Goal: Use online tool/utility: Utilize a website feature to perform a specific function

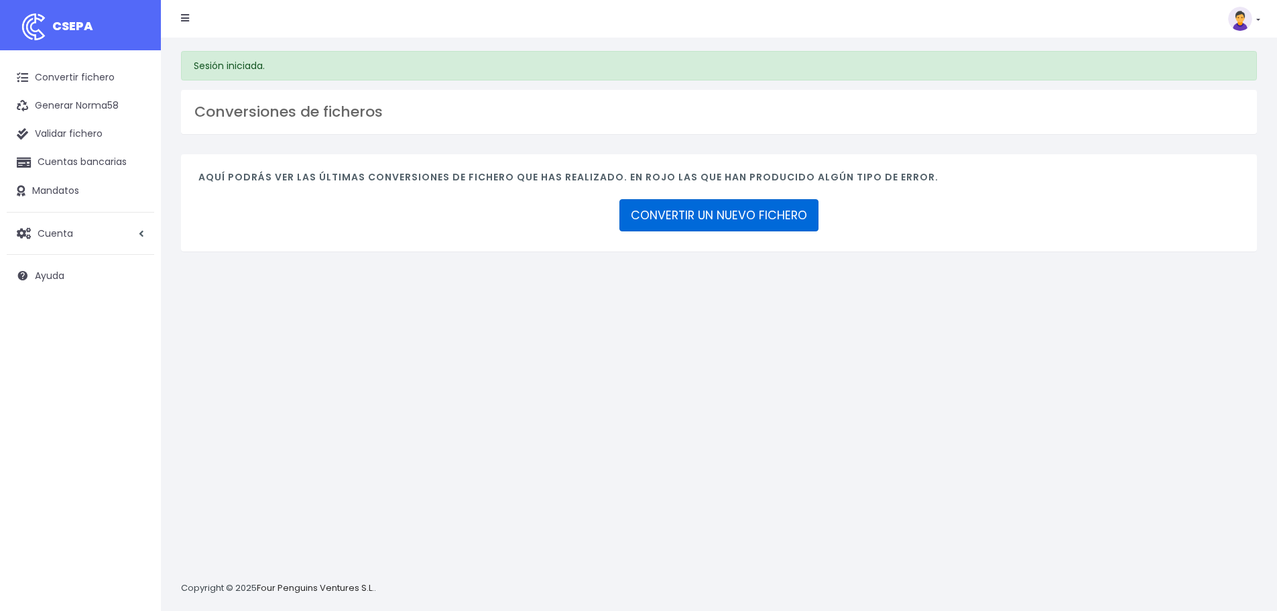
click at [746, 213] on link "CONVERTIR UN NUEVO FICHERO" at bounding box center [718, 215] width 199 height 32
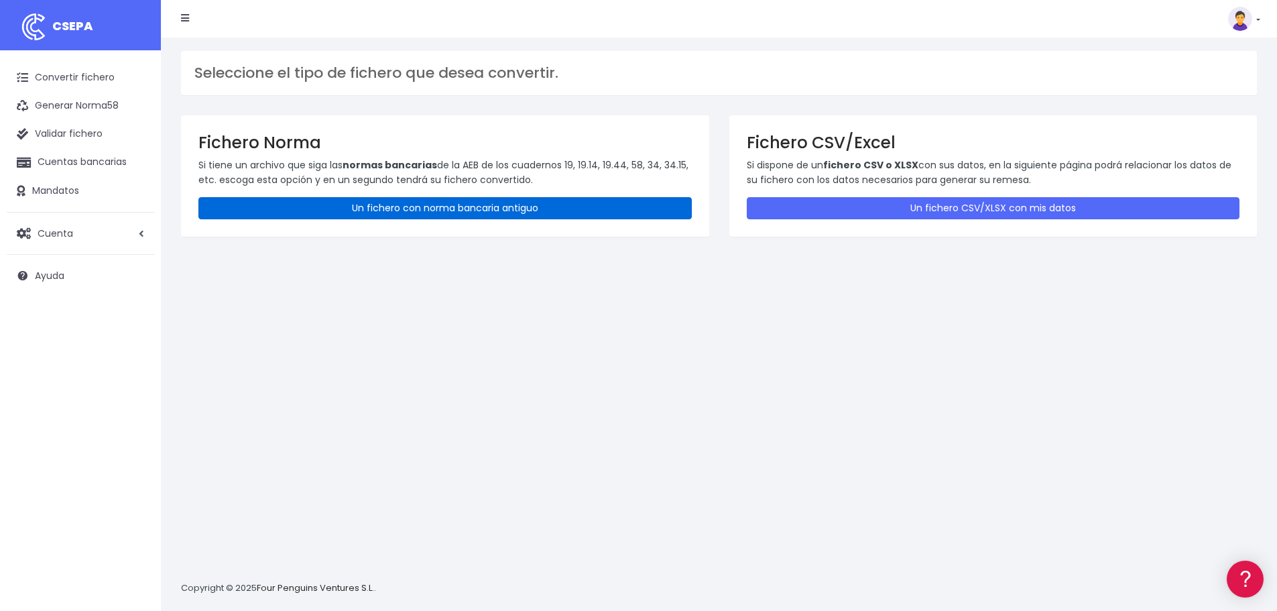
click at [522, 206] on link "Un fichero con norma bancaria antiguo" at bounding box center [444, 208] width 493 height 22
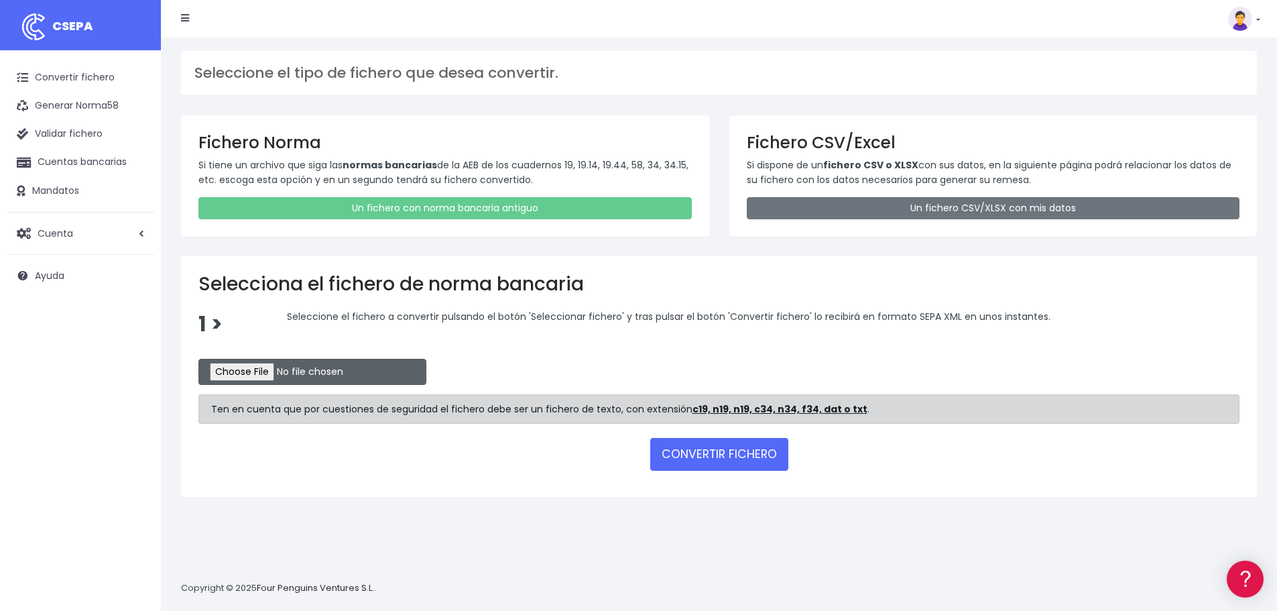
click at [271, 373] on input "file" at bounding box center [312, 372] width 228 height 26
type input "C:\fakepath\REM 2317.TXT"
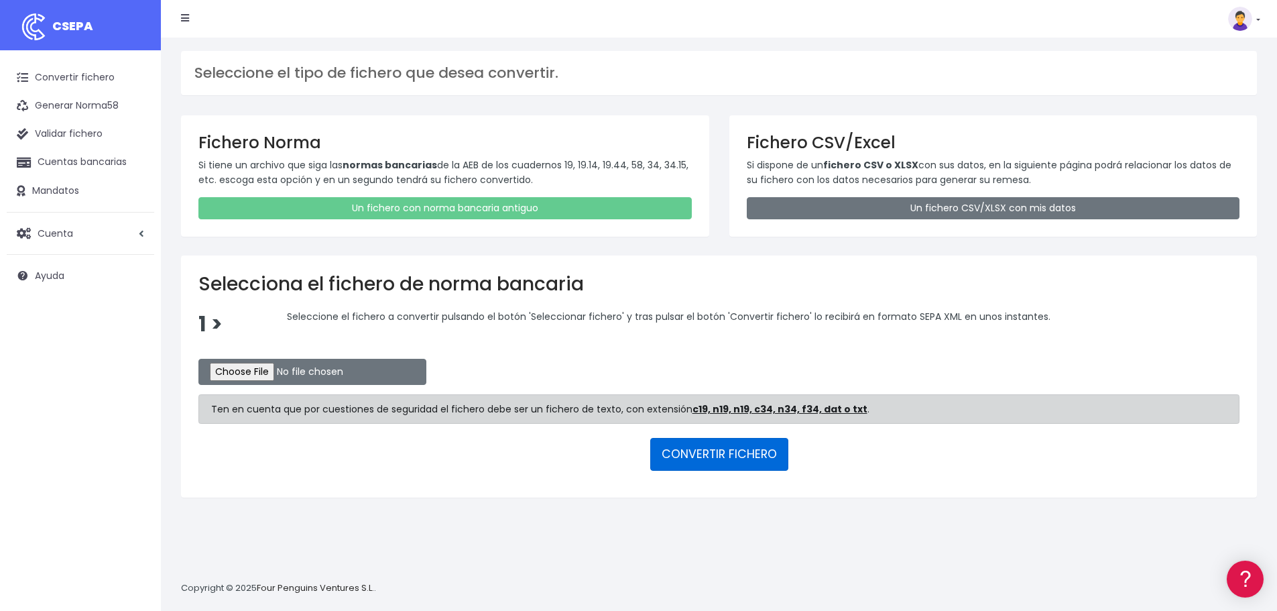
click at [727, 457] on button "CONVERTIR FICHERO" at bounding box center [719, 454] width 138 height 32
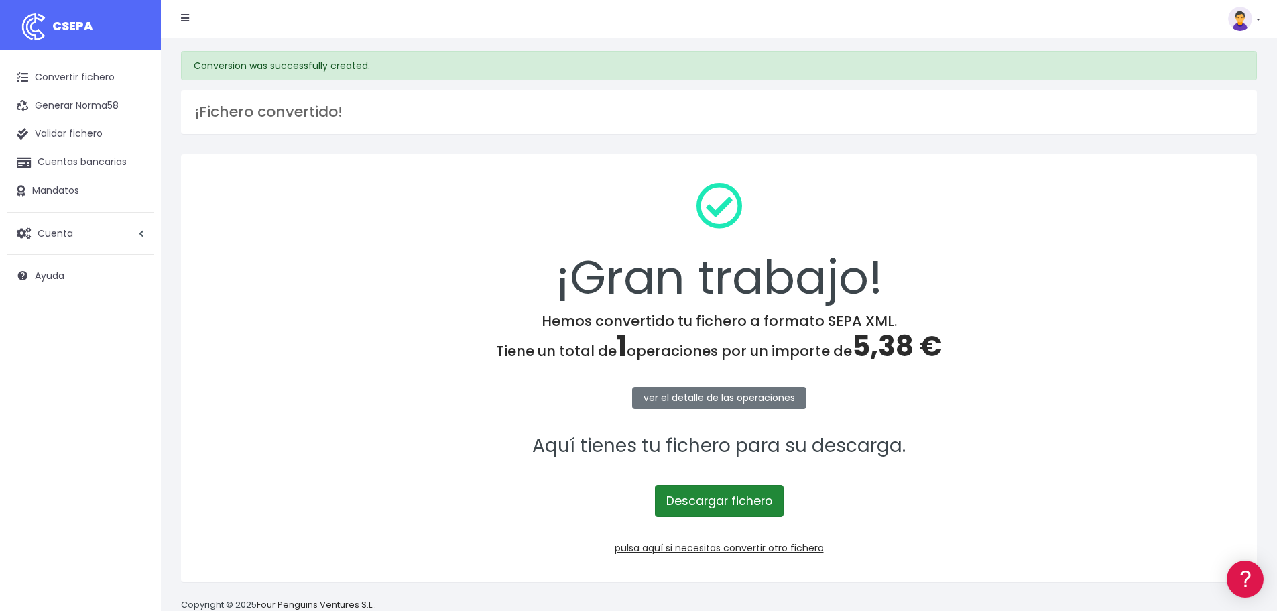
click at [752, 509] on link "Descargar fichero" at bounding box center [719, 501] width 129 height 32
click at [700, 549] on link "pulsa aquí si necesitas convertir otro fichero" at bounding box center [719, 547] width 209 height 13
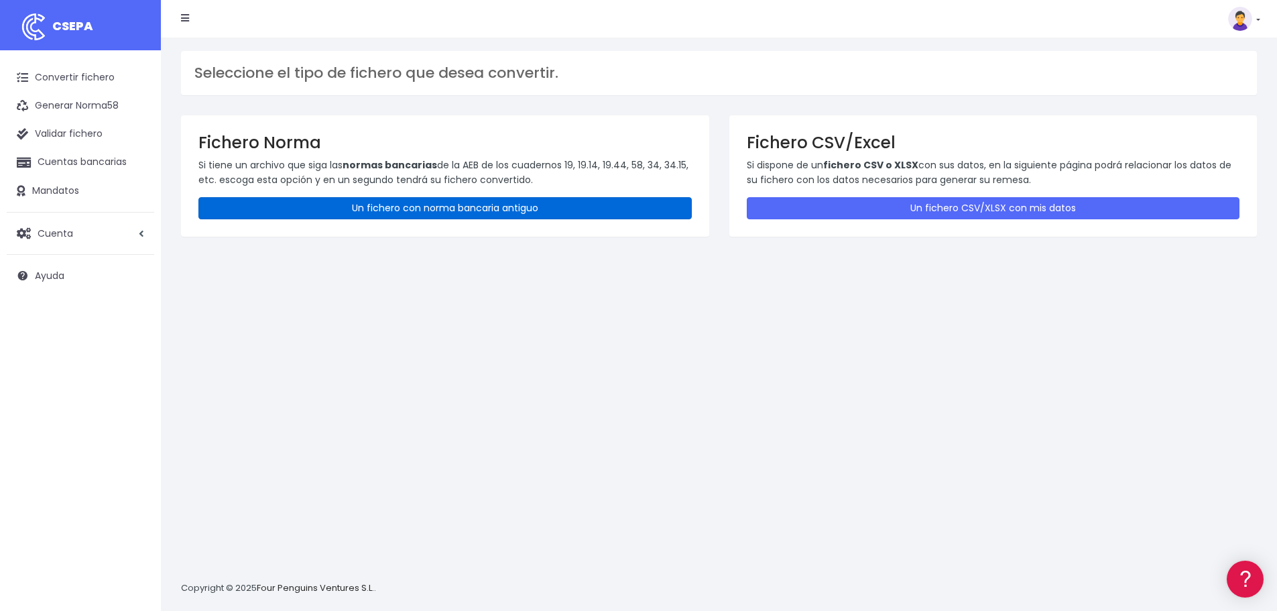
click at [361, 206] on link "Un fichero con norma bancaria antiguo" at bounding box center [444, 208] width 493 height 22
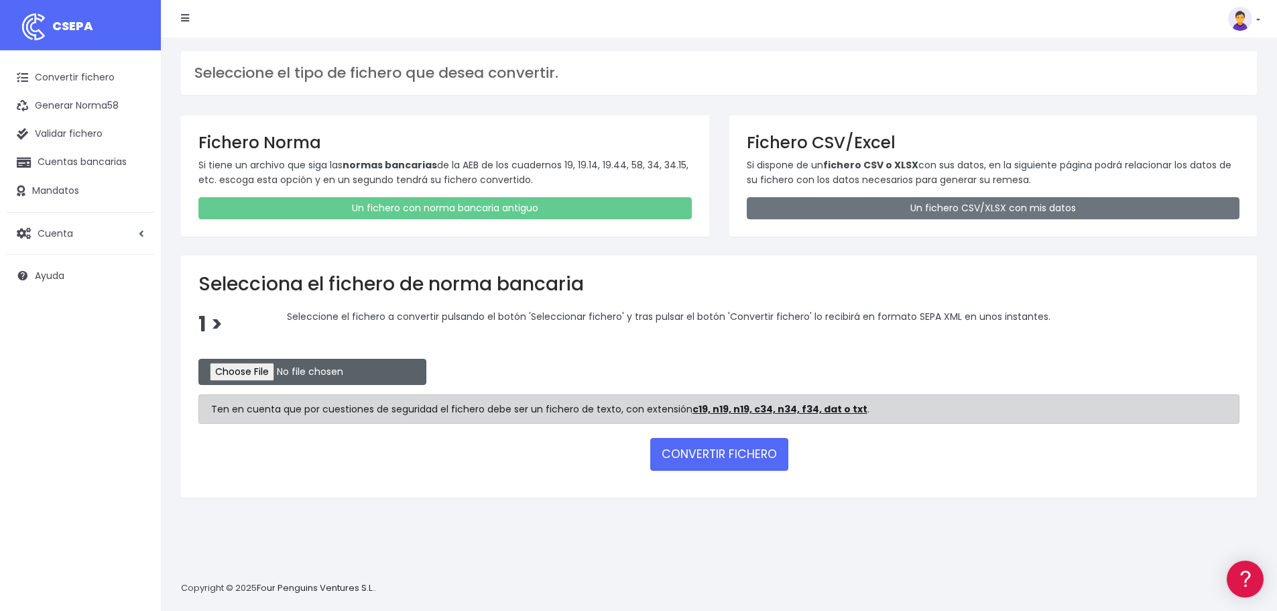
click at [278, 370] on input "file" at bounding box center [312, 372] width 228 height 26
type input "C:\fakepath\REM 2317.TXT"
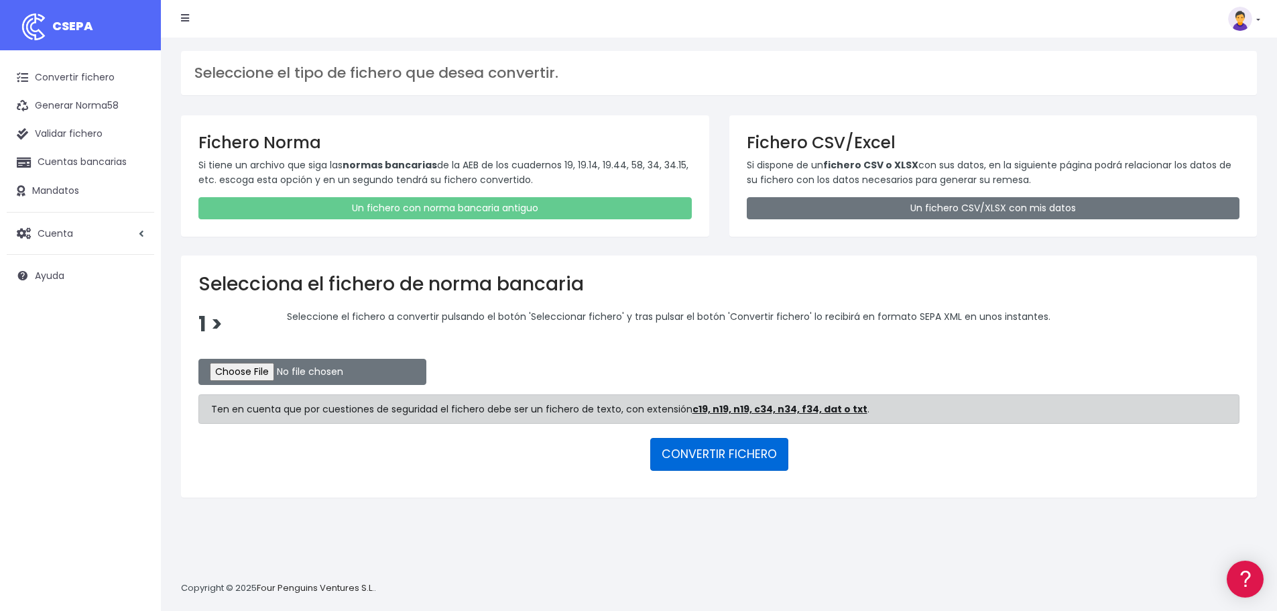
click at [727, 454] on button "CONVERTIR FICHERO" at bounding box center [719, 454] width 138 height 32
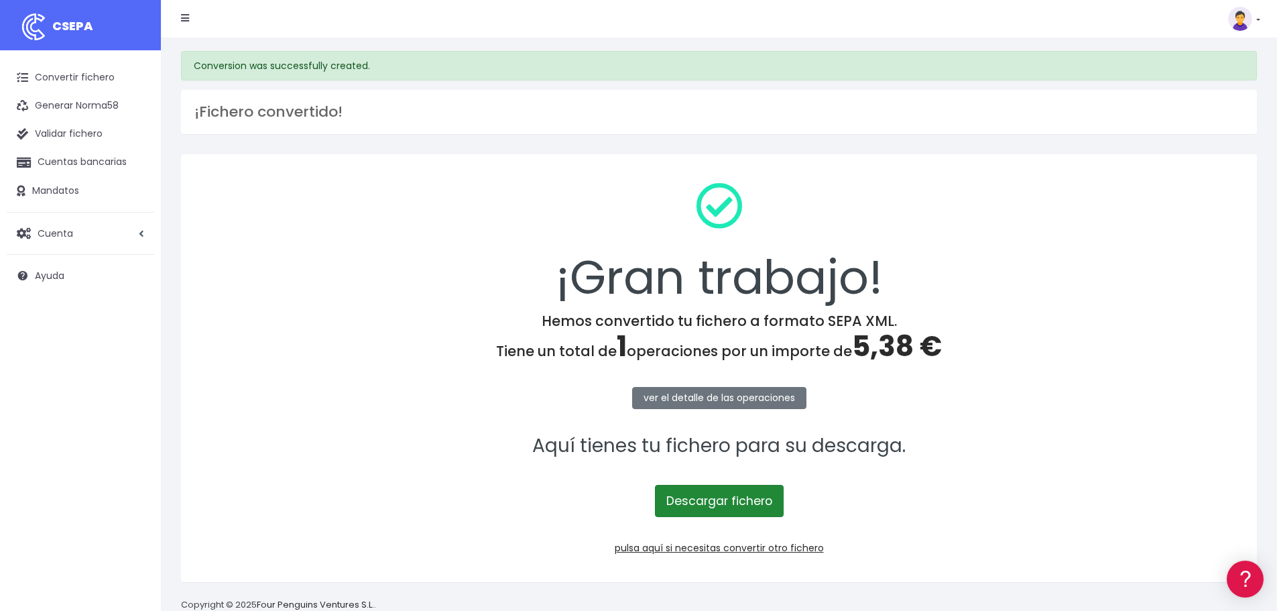
click at [728, 508] on link "Descargar fichero" at bounding box center [719, 501] width 129 height 32
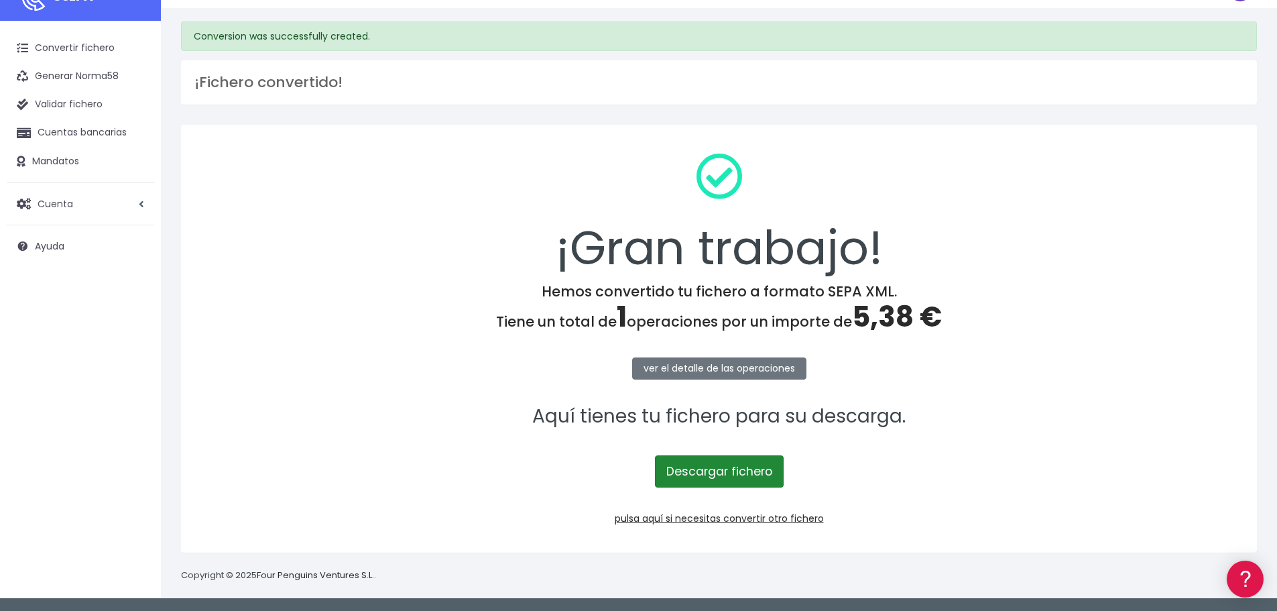
click at [733, 479] on link "Descargar fichero" at bounding box center [719, 471] width 129 height 32
click at [709, 513] on link "pulsa aquí si necesitas convertir otro fichero" at bounding box center [719, 517] width 209 height 13
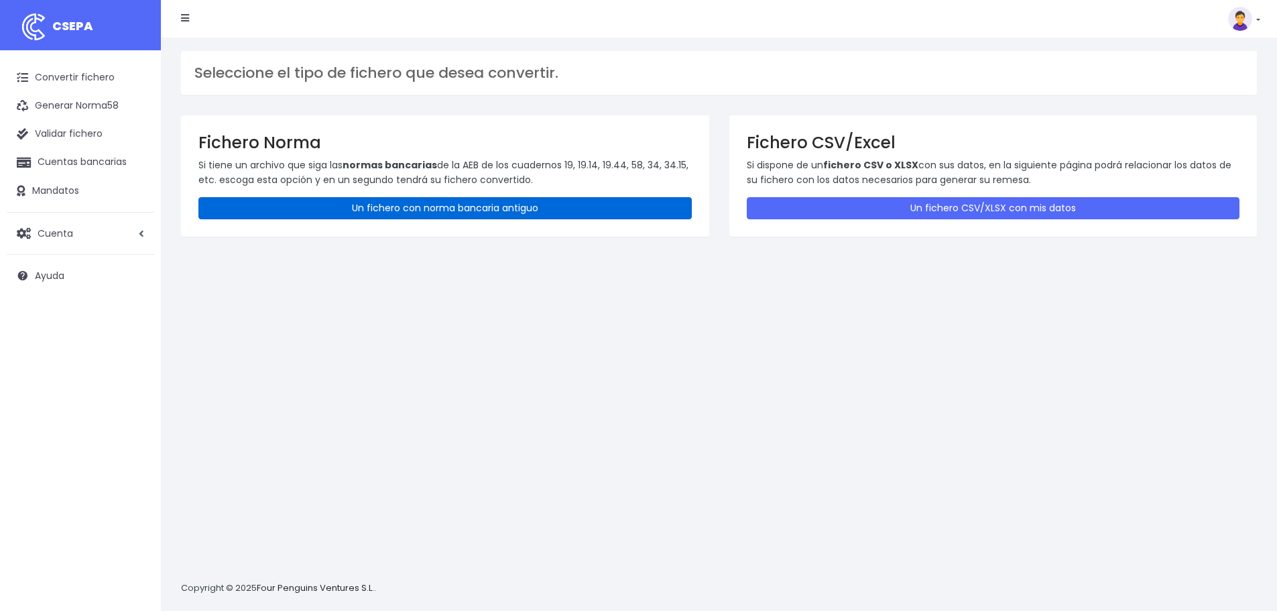
click at [493, 199] on link "Un fichero con norma bancaria antiguo" at bounding box center [444, 208] width 493 height 22
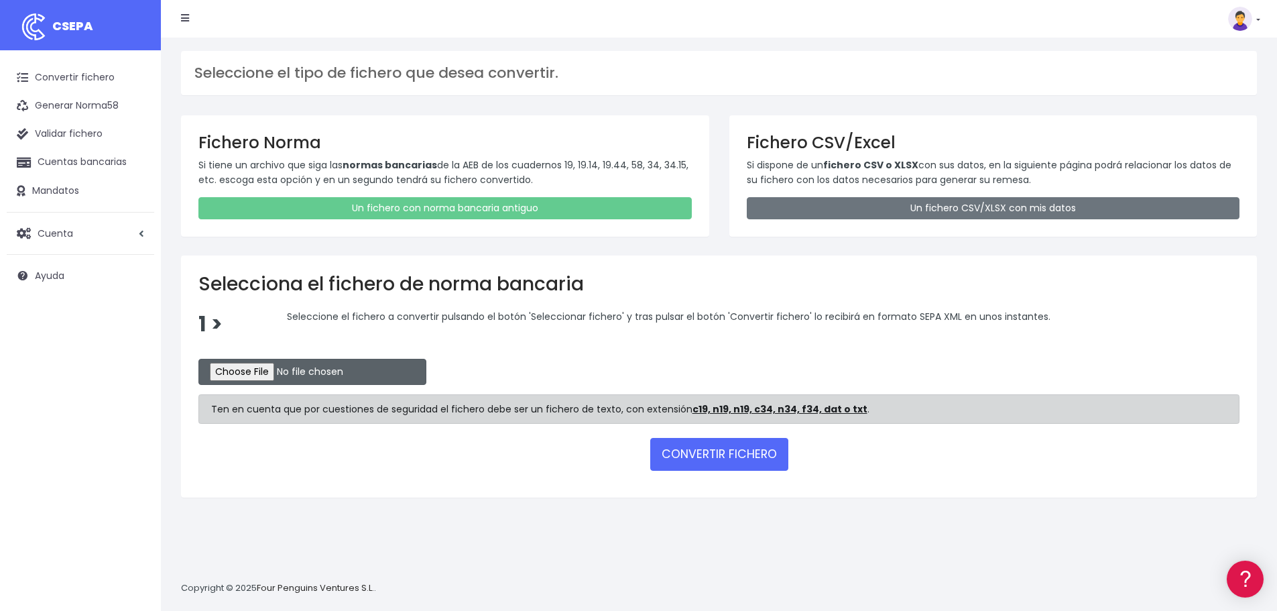
click at [259, 381] on input "file" at bounding box center [312, 372] width 228 height 26
type input "C:\fakepath\REM 2318.TXT"
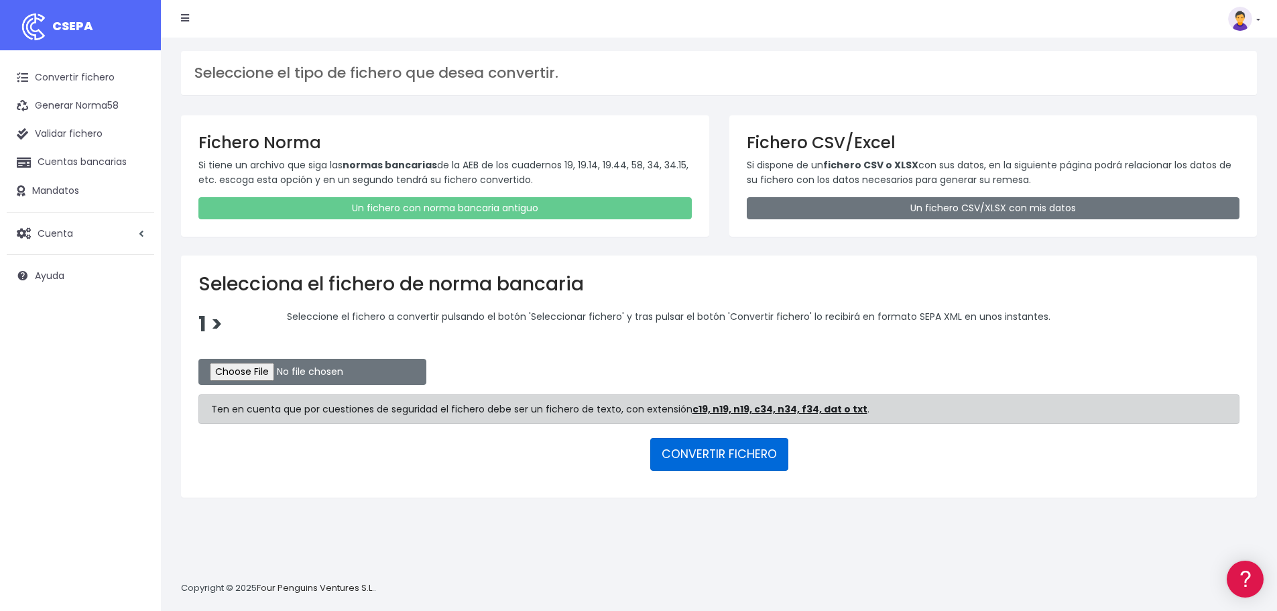
click at [738, 456] on button "CONVERTIR FICHERO" at bounding box center [719, 454] width 138 height 32
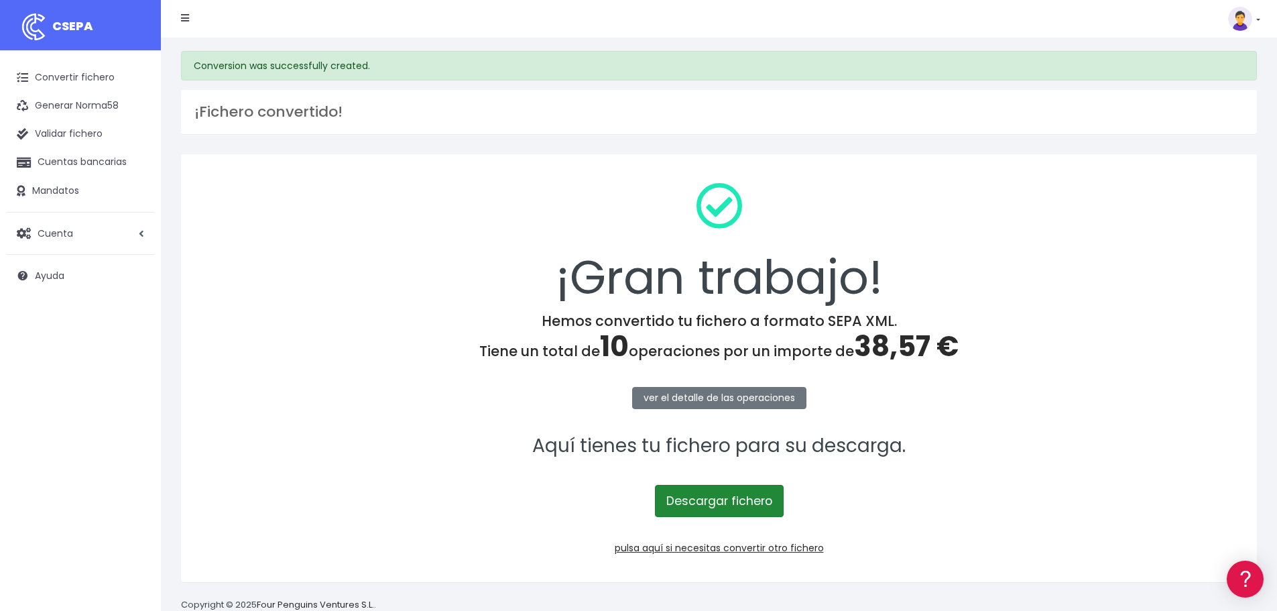
click at [730, 493] on link "Descargar fichero" at bounding box center [719, 501] width 129 height 32
click at [704, 548] on link "pulsa aquí si necesitas convertir otro fichero" at bounding box center [719, 547] width 209 height 13
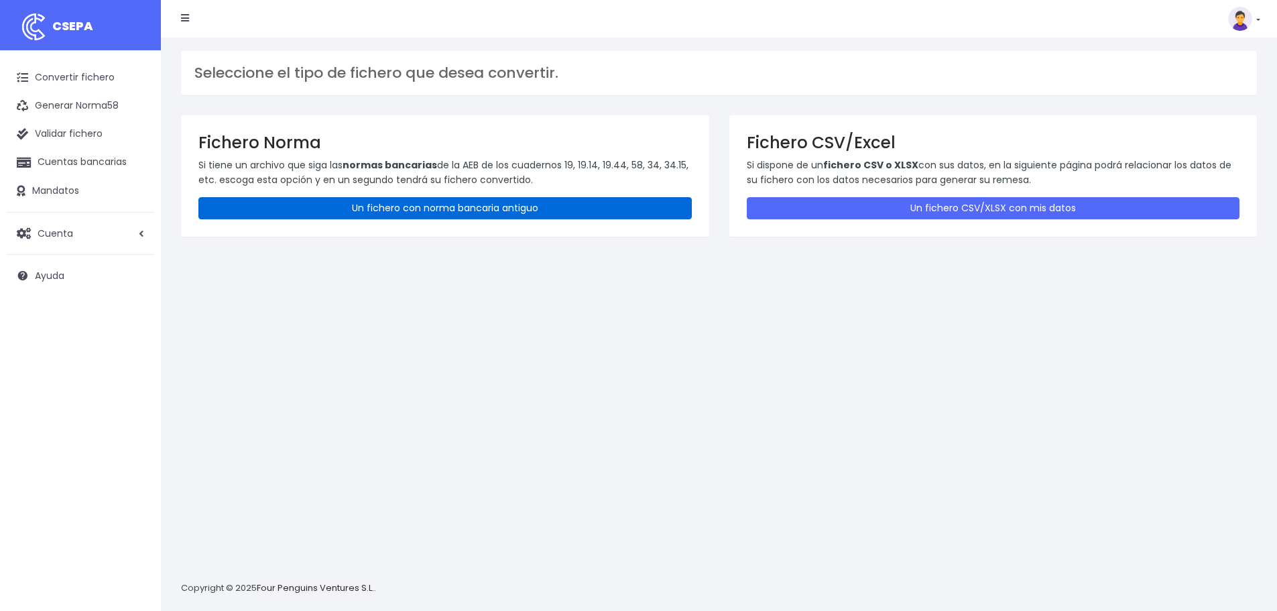
click at [440, 214] on link "Un fichero con norma bancaria antiguo" at bounding box center [444, 208] width 493 height 22
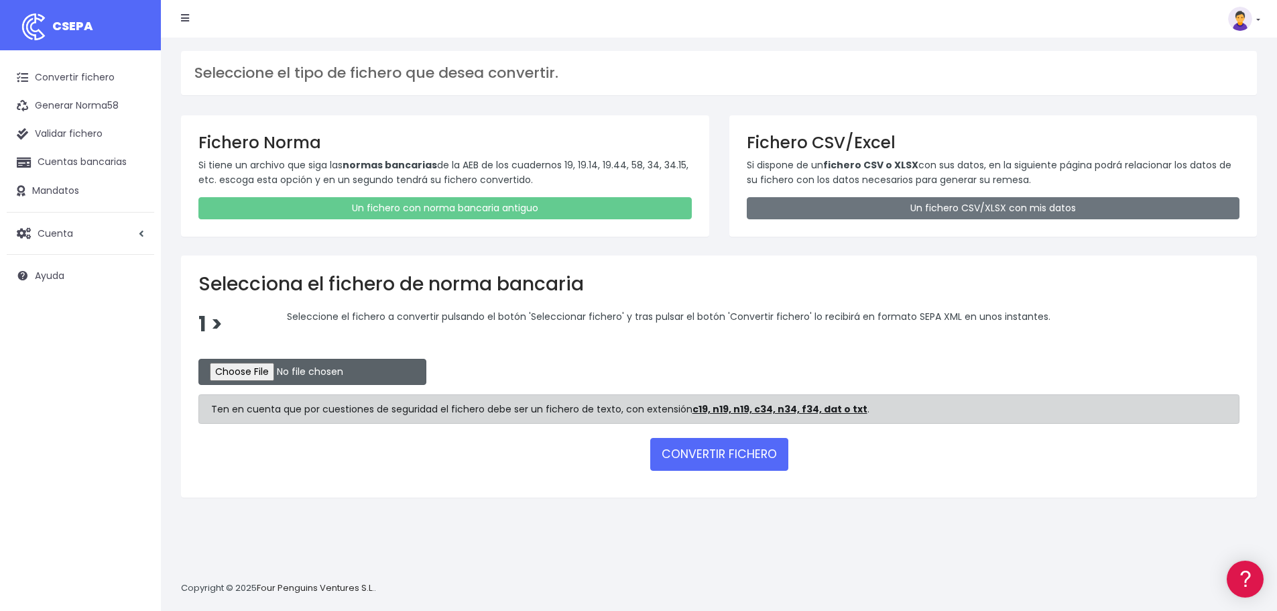
click at [263, 371] on input "file" at bounding box center [312, 372] width 228 height 26
type input "C:\fakepath\REM 2319.TXT"
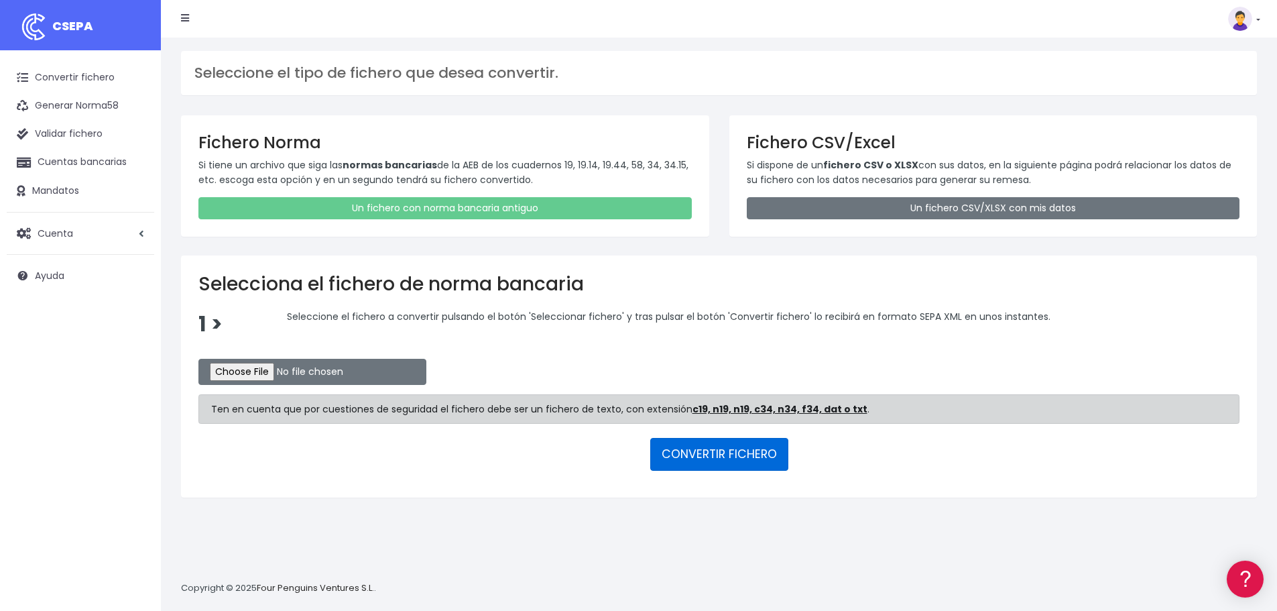
click at [713, 451] on button "CONVERTIR FICHERO" at bounding box center [719, 454] width 138 height 32
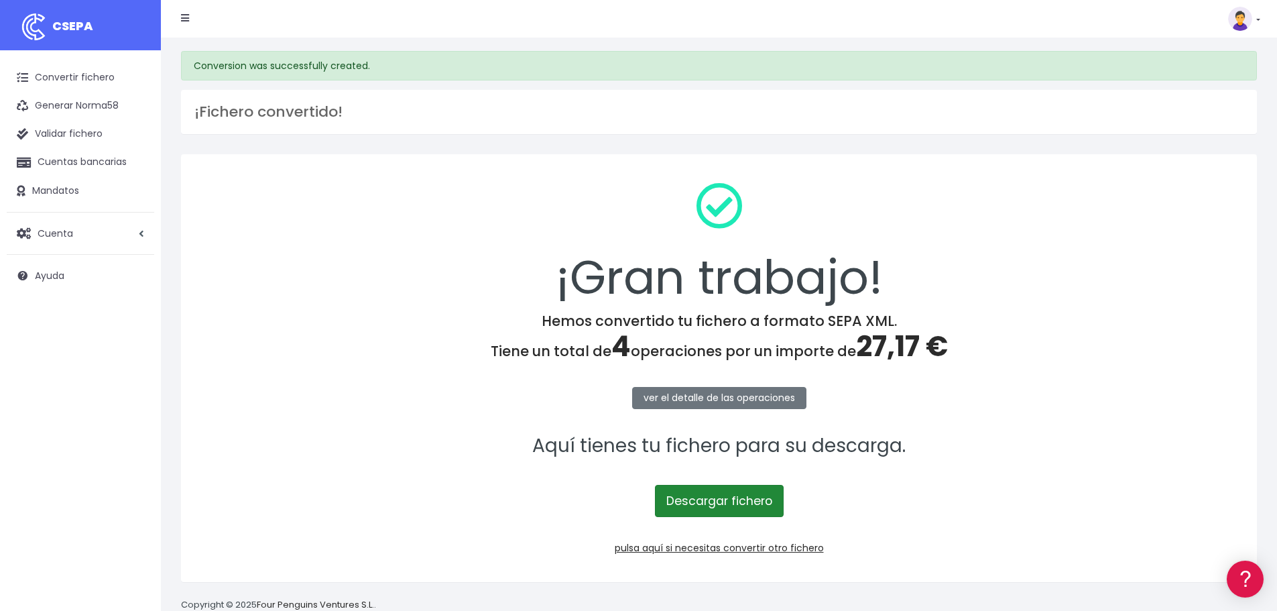
click at [713, 502] on link "Descargar fichero" at bounding box center [719, 501] width 129 height 32
click at [712, 550] on link "pulsa aquí si necesitas convertir otro fichero" at bounding box center [719, 547] width 209 height 13
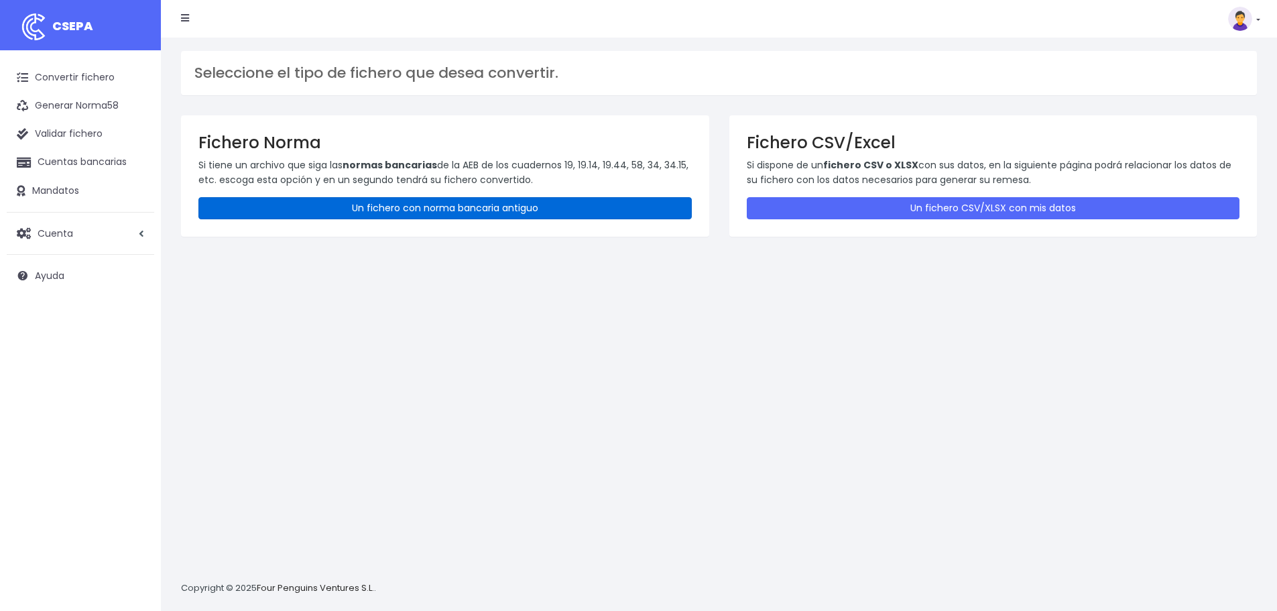
click at [386, 208] on link "Un fichero con norma bancaria antiguo" at bounding box center [444, 208] width 493 height 22
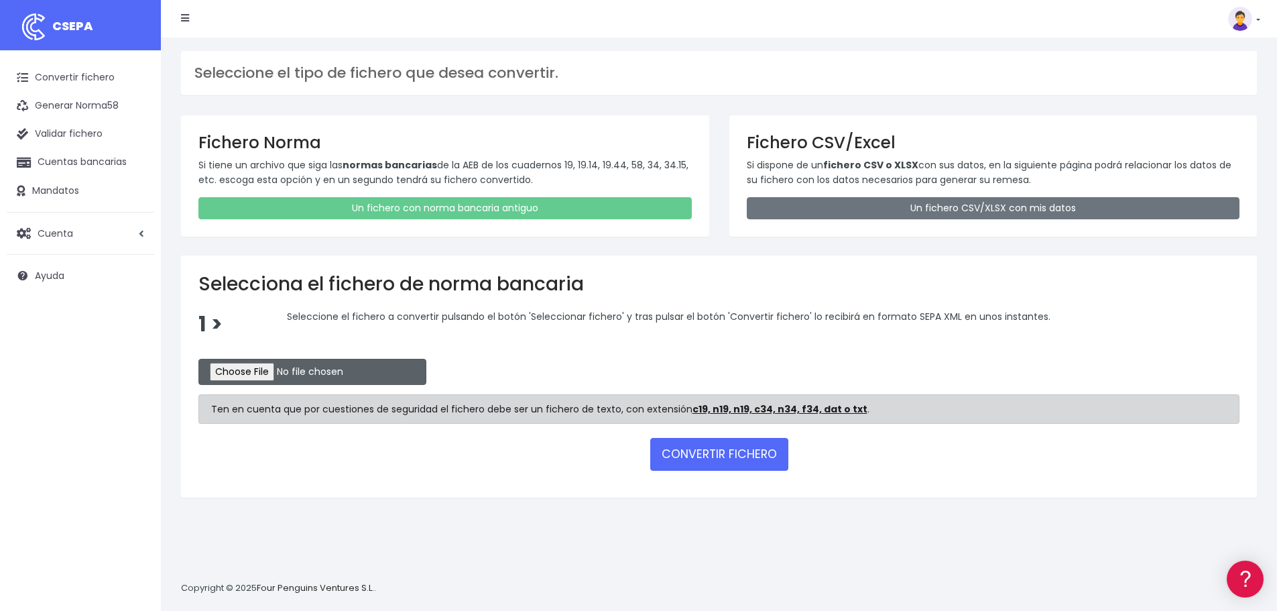
click at [278, 377] on input "file" at bounding box center [312, 372] width 228 height 26
type input "C:\fakepath\REM 2320.TXT"
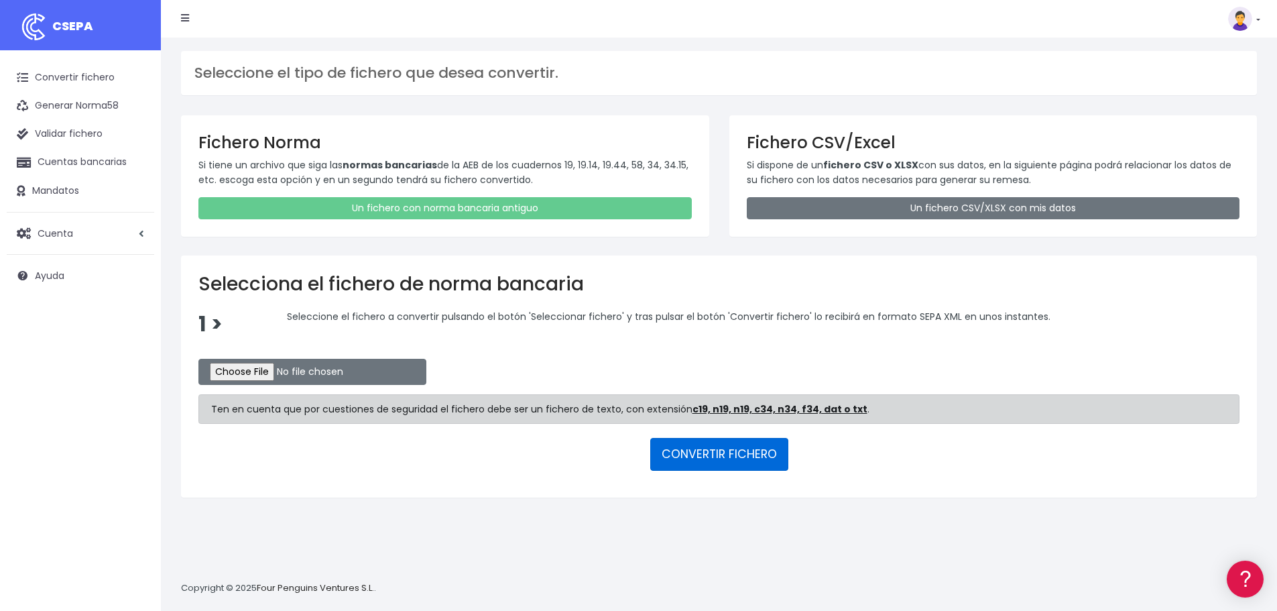
click at [717, 452] on button "CONVERTIR FICHERO" at bounding box center [719, 454] width 138 height 32
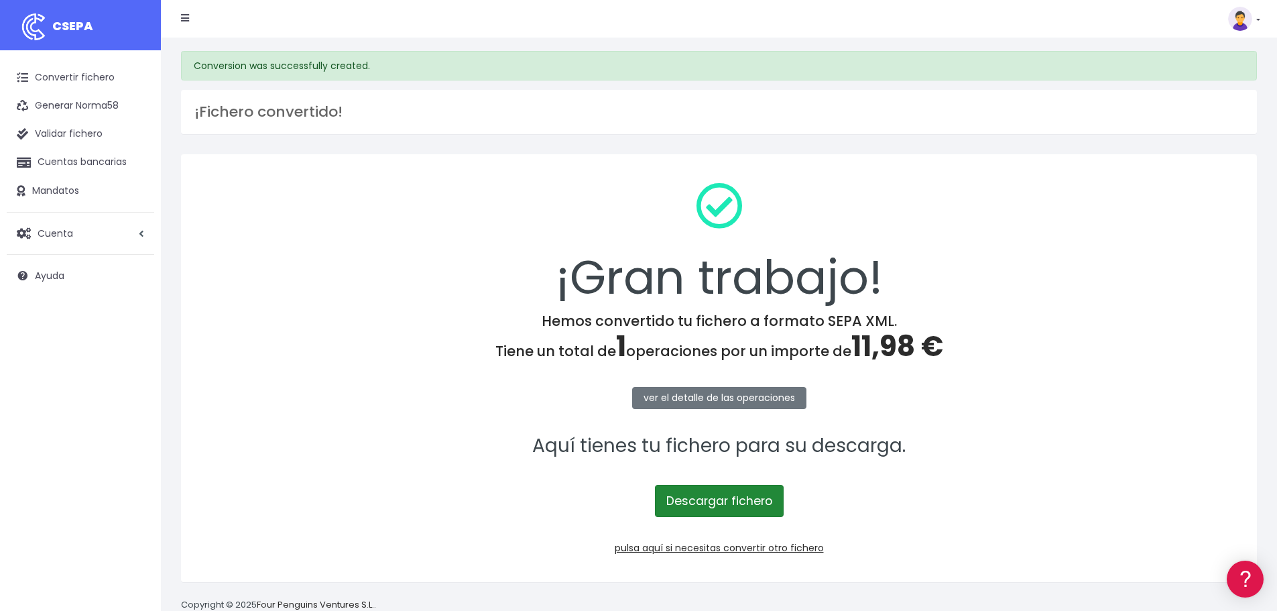
click at [728, 499] on link "Descargar fichero" at bounding box center [719, 501] width 129 height 32
